Goal: Information Seeking & Learning: Learn about a topic

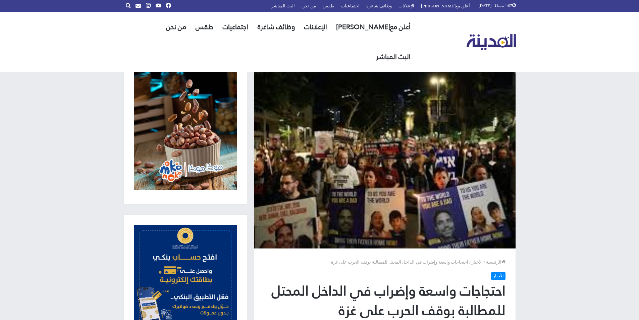
click at [497, 34] on img "القائمة الرئيسية" at bounding box center [491, 42] width 49 height 16
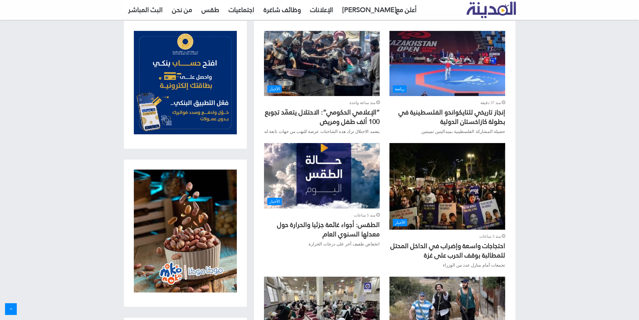
scroll to position [235, 0]
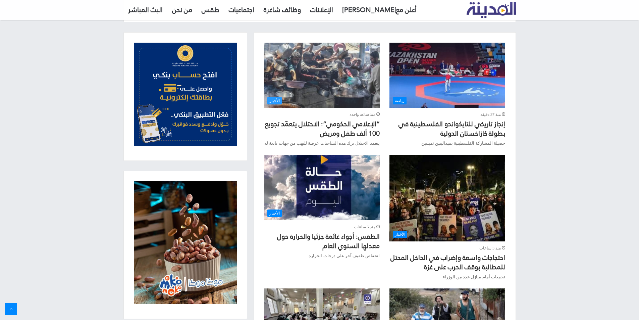
click at [318, 67] on img "“الإعلامي الحكومي”: الاحتلال يتعمّد تجويع 100 ألف طفل ومريض" at bounding box center [321, 75] width 115 height 65
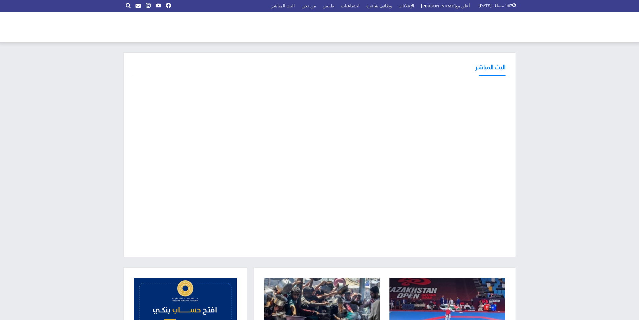
scroll to position [235, 0]
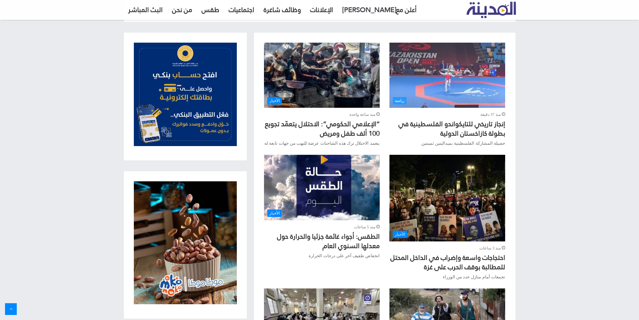
click at [453, 91] on img "إنجاز تاريخي للتايكواندو الفلسطينية في بطولة كازاخستان الدولية" at bounding box center [447, 75] width 115 height 65
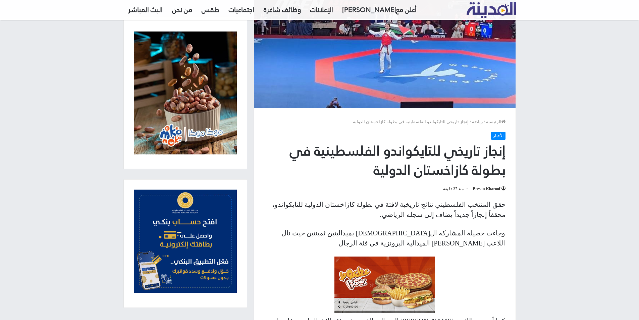
scroll to position [101, 0]
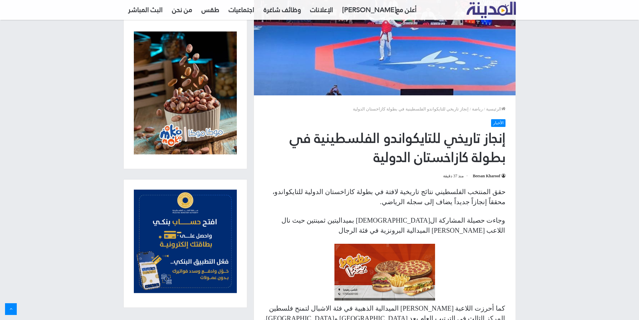
click at [437, 153] on h1 "إنجاز تاريخي للتايكواندو الفلسطينية في بطولة كازاخستان الدولية" at bounding box center [385, 148] width 242 height 39
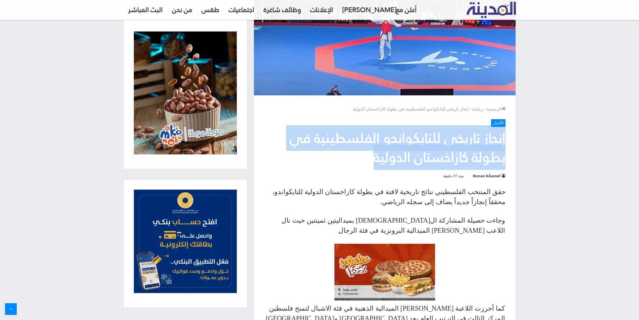
click at [437, 153] on h1 "إنجاز تاريخي للتايكواندو الفلسطينية في بطولة كازاخستان الدولية" at bounding box center [385, 148] width 242 height 39
copy div "إنجاز تاريخي للتايكواندو الفلسطينية في بطولة كازاخستان الدولية"
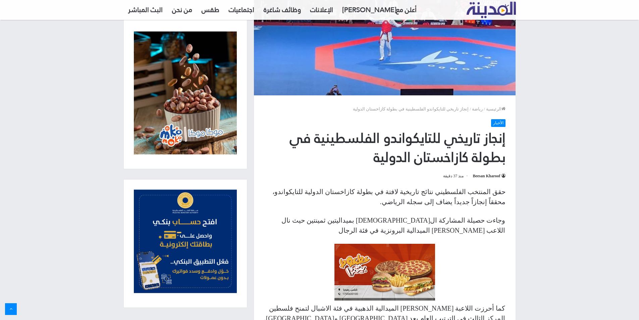
click at [426, 196] on p "حقق المنتخب الفلسطيني نتائج تاريخية لافتة في بطولة كازاخستان الدولية للتايكواند…" at bounding box center [385, 197] width 242 height 20
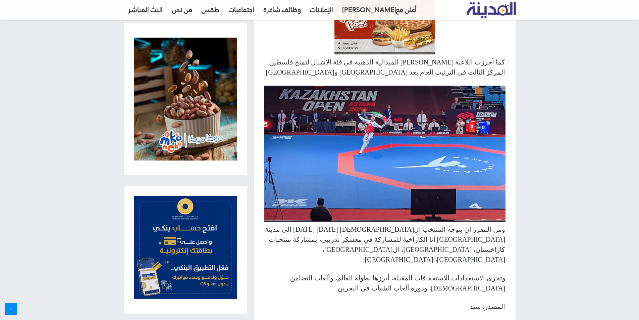
scroll to position [302, 0]
